Goal: Find specific page/section

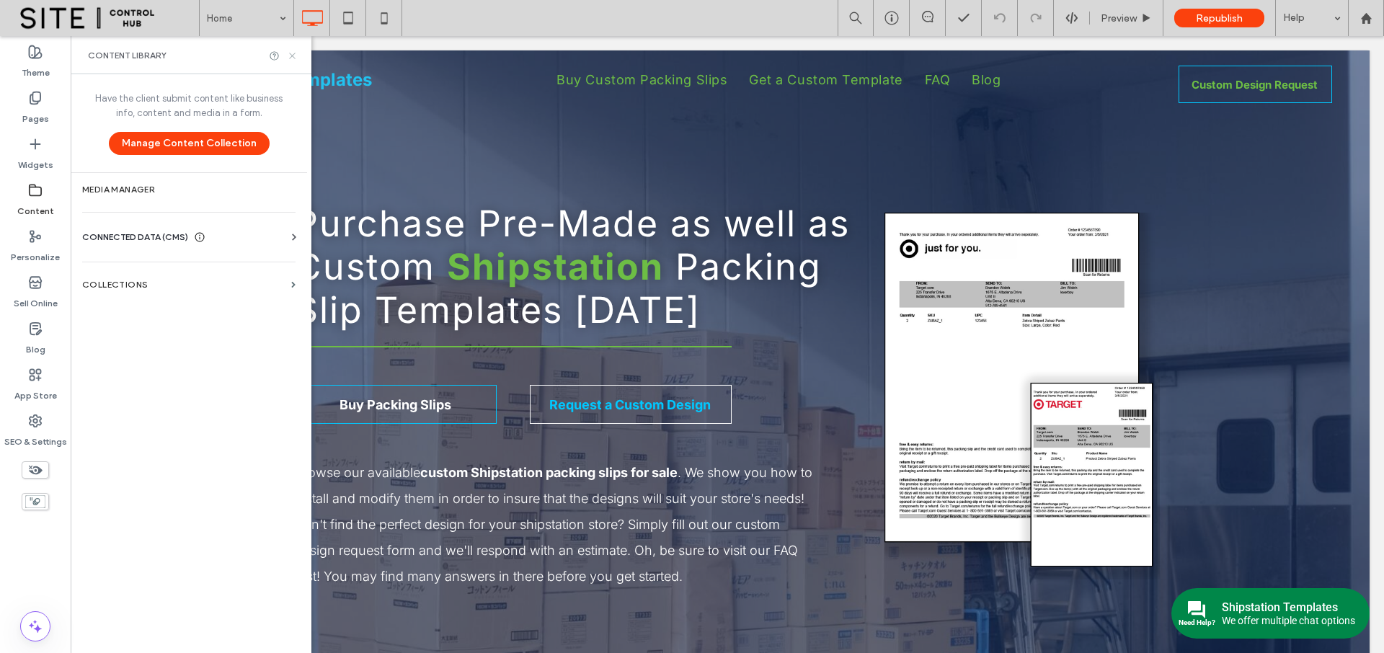
click at [293, 58] on icon at bounding box center [292, 55] width 11 height 11
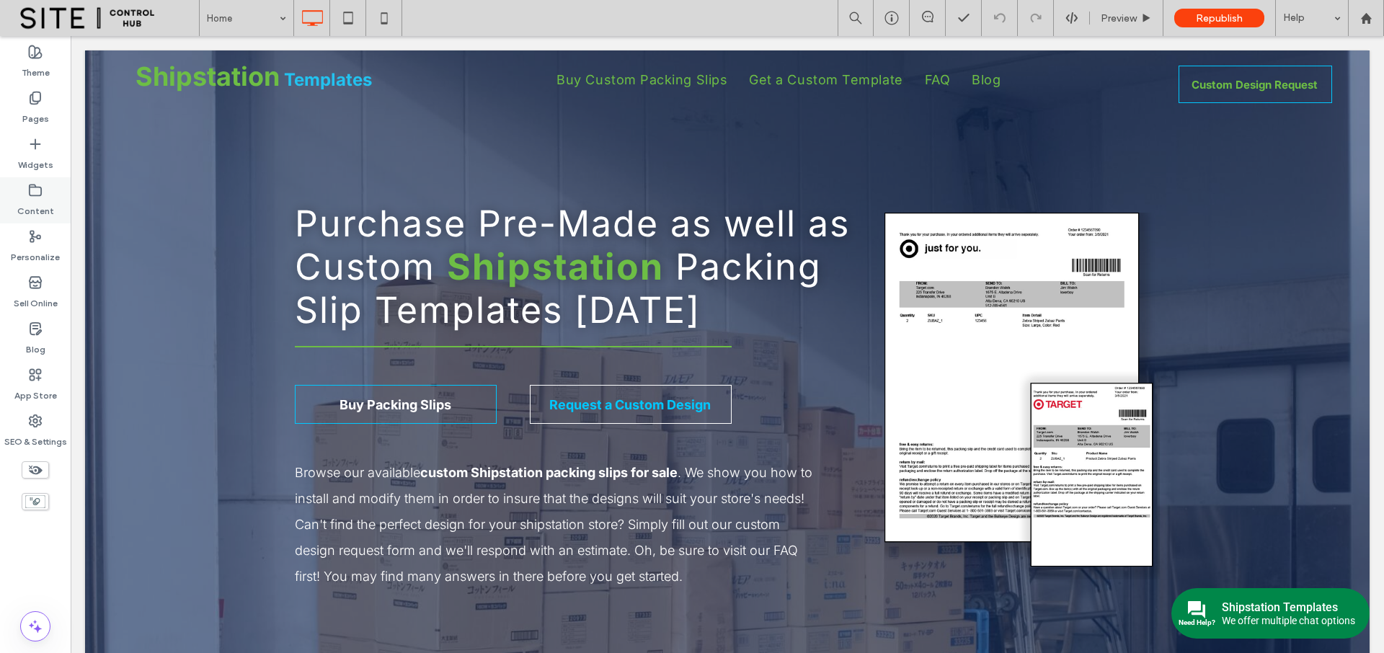
click at [34, 198] on label "Content" at bounding box center [35, 208] width 37 height 20
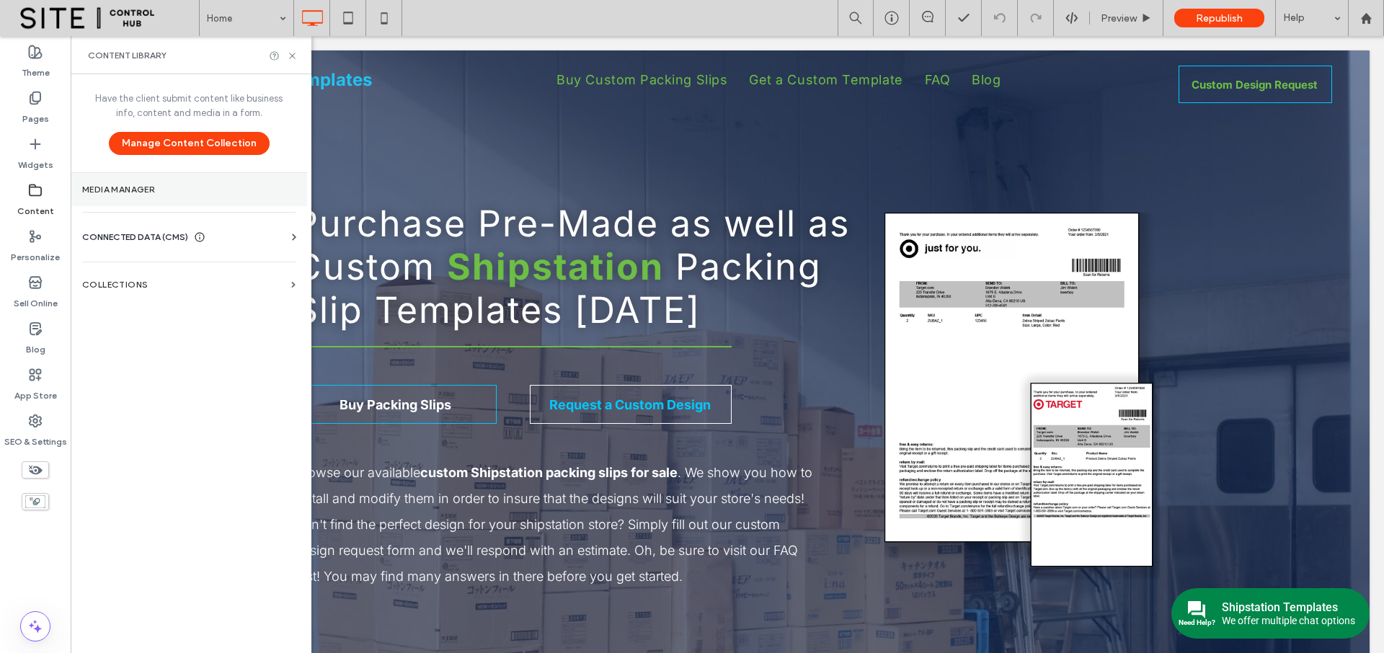
click at [151, 185] on label "Media Manager" at bounding box center [188, 190] width 213 height 10
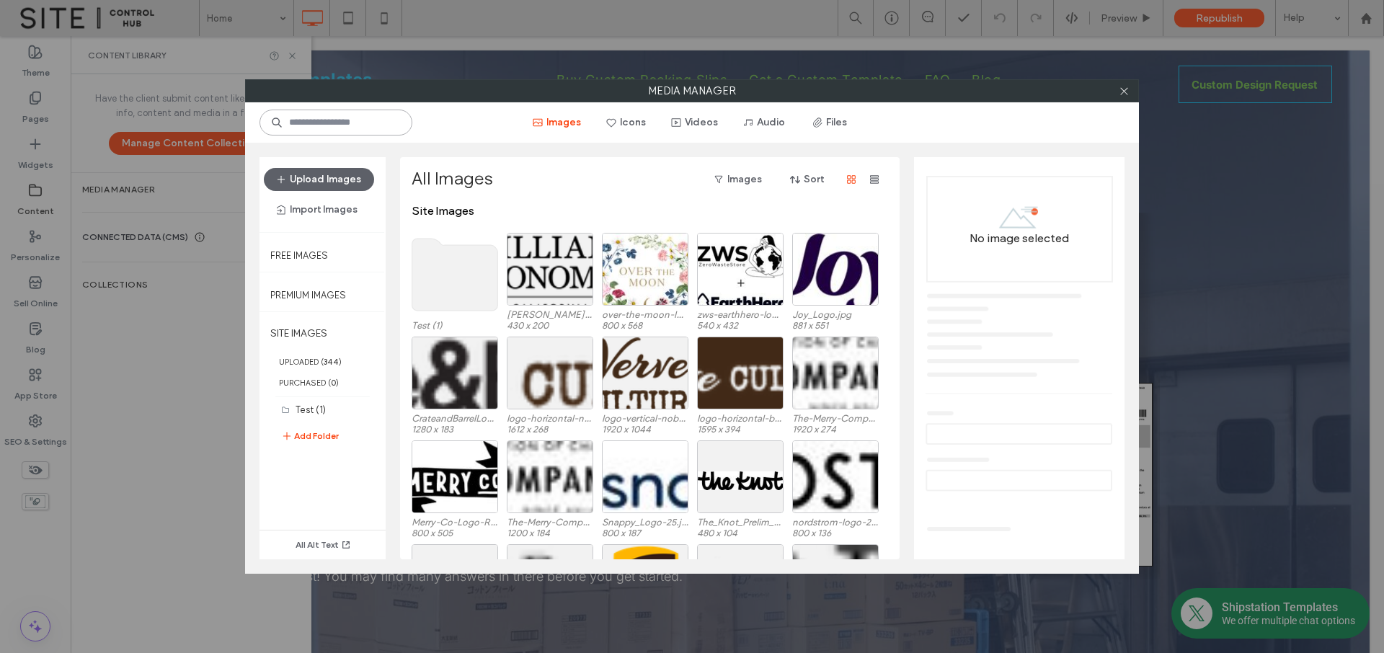
click at [369, 126] on input at bounding box center [336, 123] width 153 height 26
type input "**********"
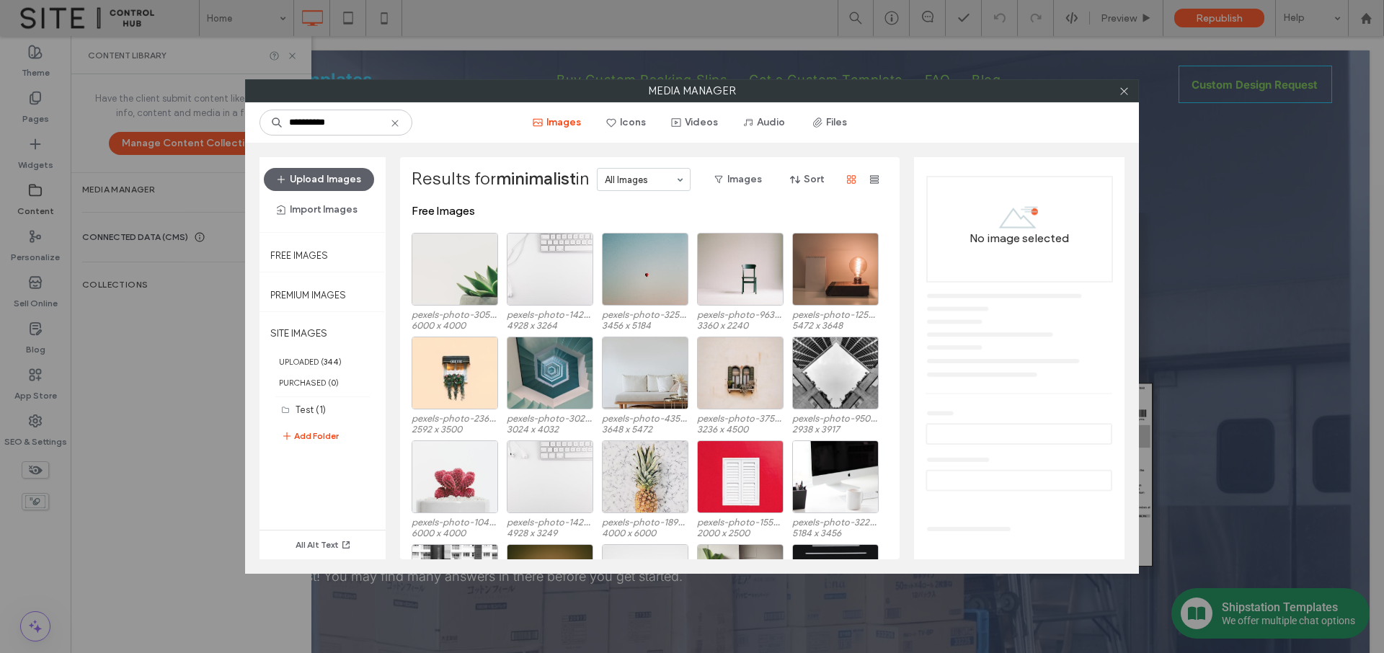
click at [1130, 94] on div at bounding box center [1124, 91] width 22 height 22
click at [1125, 94] on icon at bounding box center [1124, 91] width 11 height 11
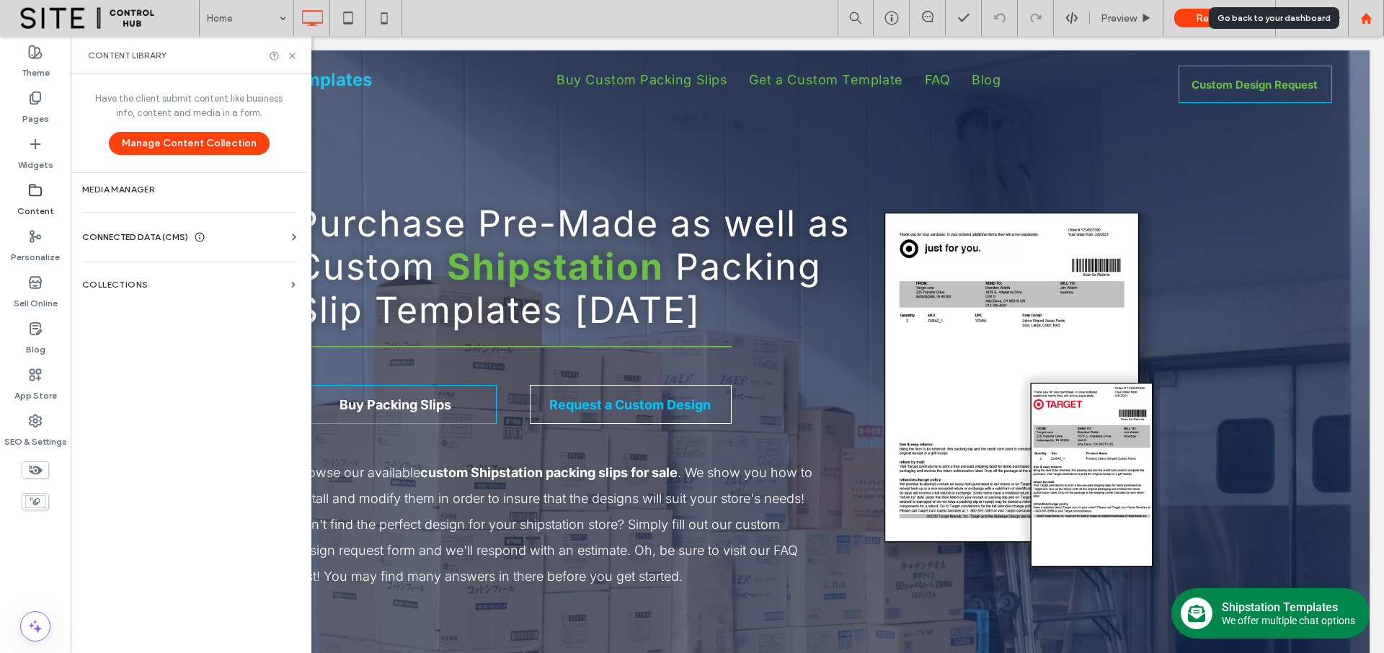
click at [1364, 19] on use at bounding box center [1365, 17] width 11 height 11
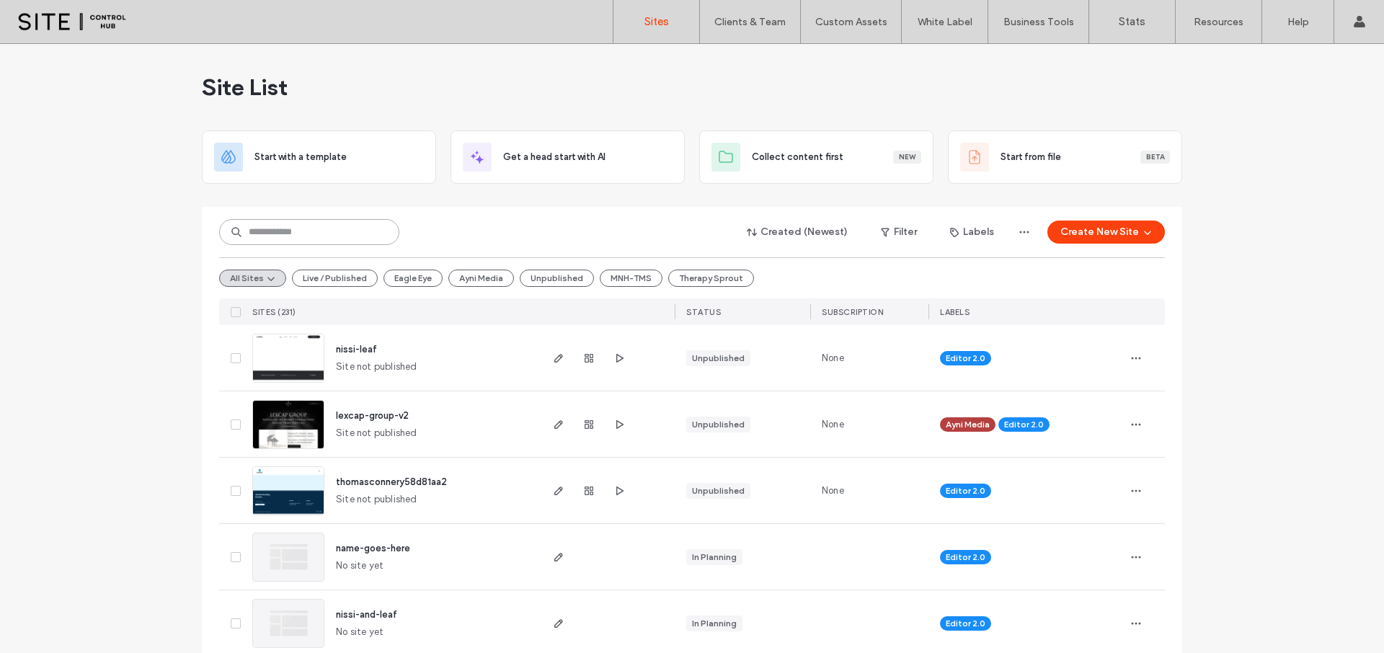
click at [311, 239] on input at bounding box center [309, 232] width 180 height 26
type input "****"
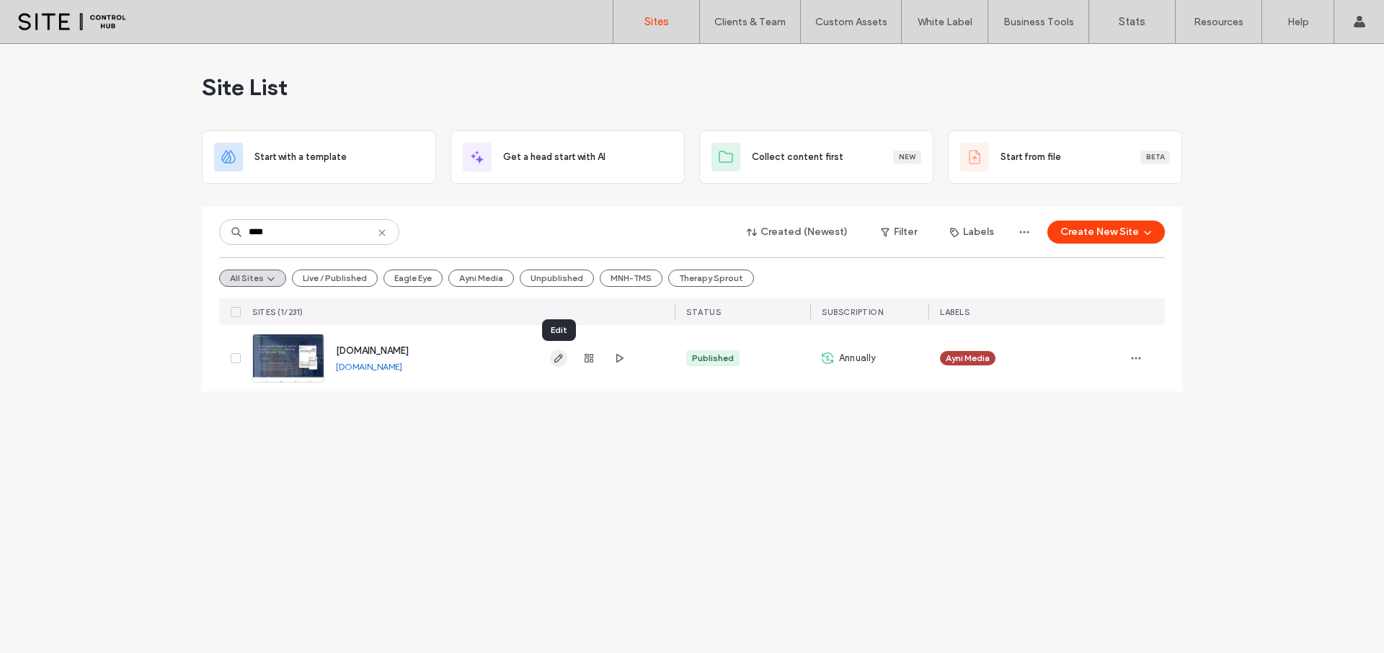
click at [554, 360] on icon "button" at bounding box center [559, 359] width 12 height 12
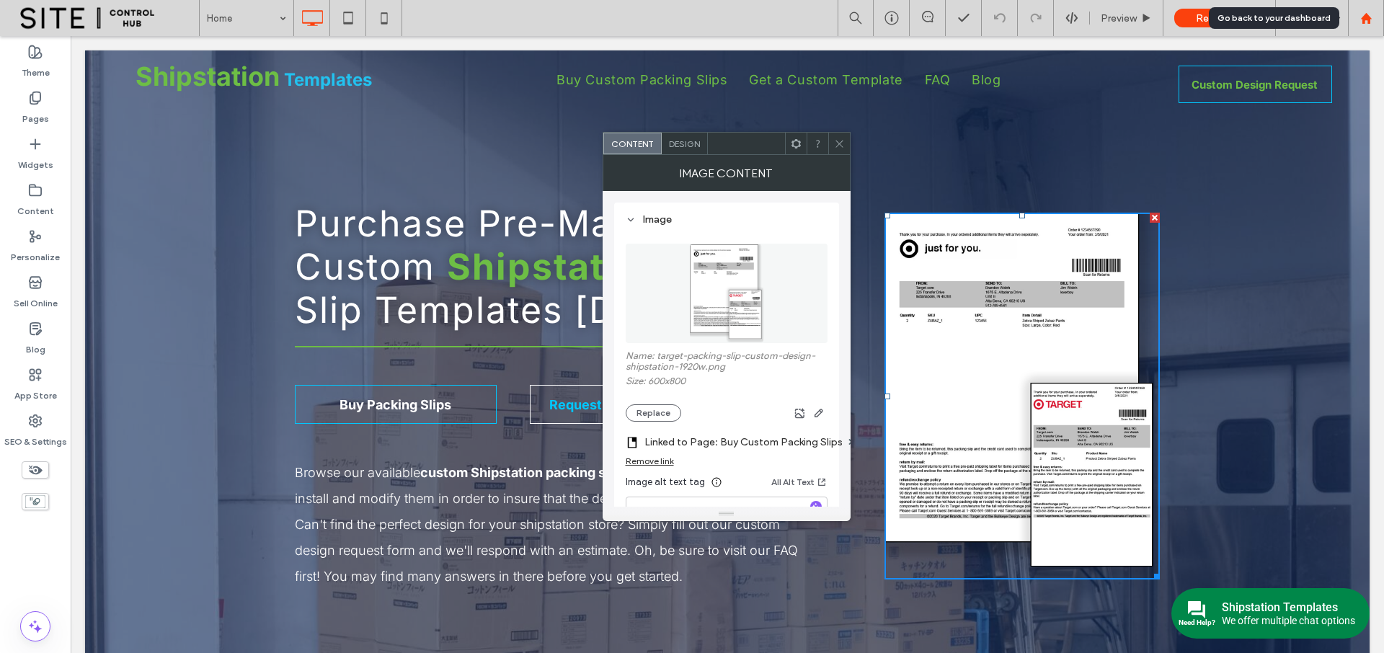
click at [1364, 19] on use at bounding box center [1365, 17] width 11 height 11
